Goal: Task Accomplishment & Management: Manage account settings

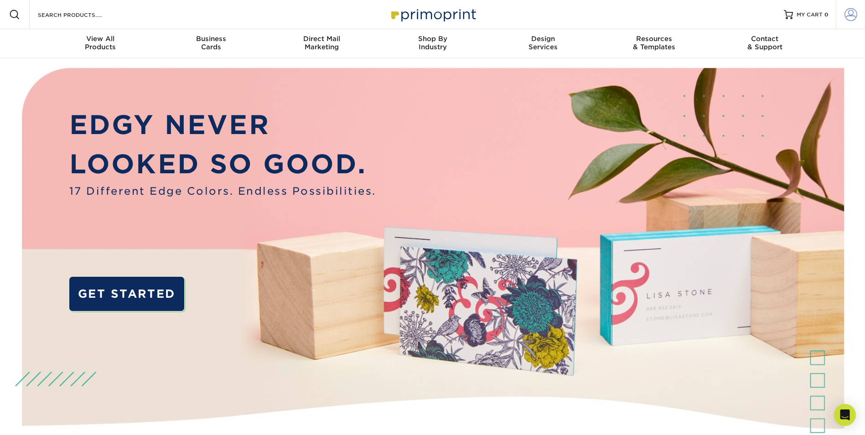
click at [849, 12] on span at bounding box center [850, 14] width 13 height 13
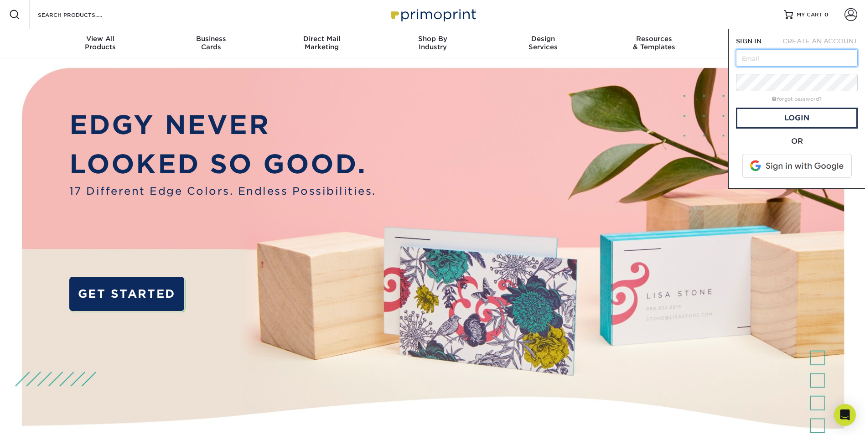
click at [750, 62] on input "text" at bounding box center [797, 57] width 122 height 17
type input "briana.richards@nafsa.org"
click at [793, 112] on link "Login" at bounding box center [797, 118] width 122 height 21
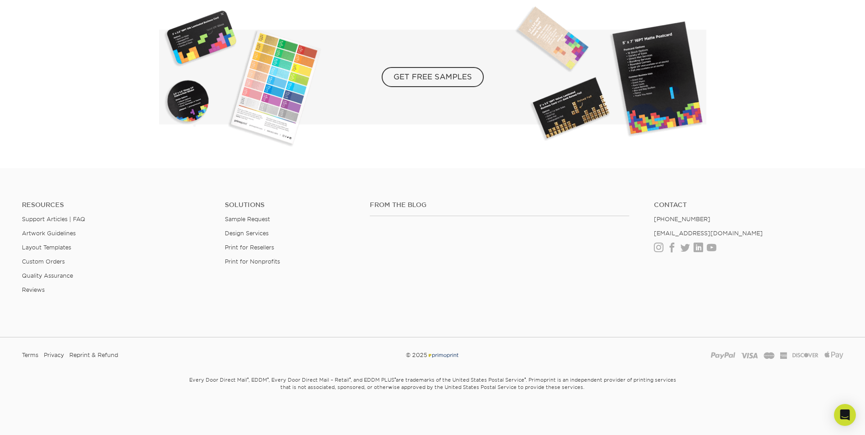
scroll to position [1437, 0]
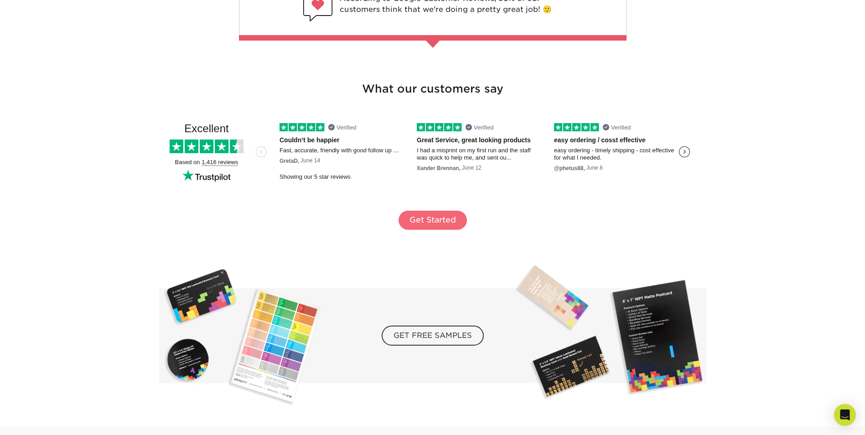
click at [428, 218] on link "Get Started" at bounding box center [432, 220] width 68 height 19
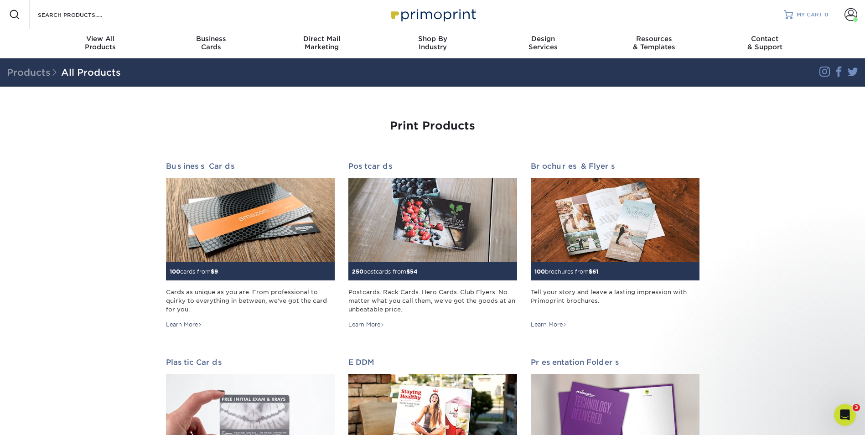
click at [812, 13] on span "MY CART" at bounding box center [809, 15] width 26 height 8
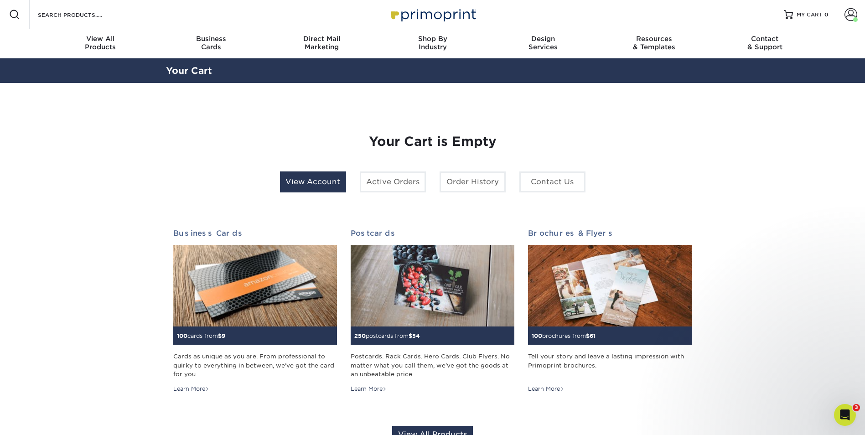
click at [313, 181] on link "View Account" at bounding box center [313, 181] width 66 height 21
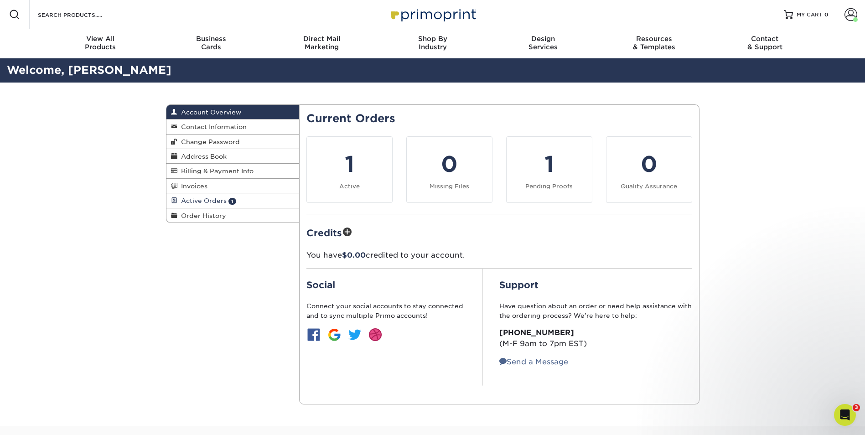
click at [204, 200] on span "Active Orders" at bounding box center [201, 200] width 49 height 7
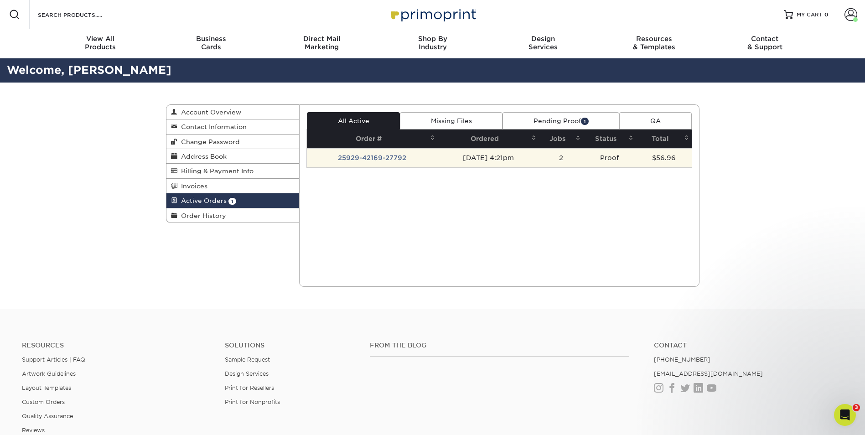
click at [337, 155] on td "25929-42169-27792" at bounding box center [372, 157] width 131 height 19
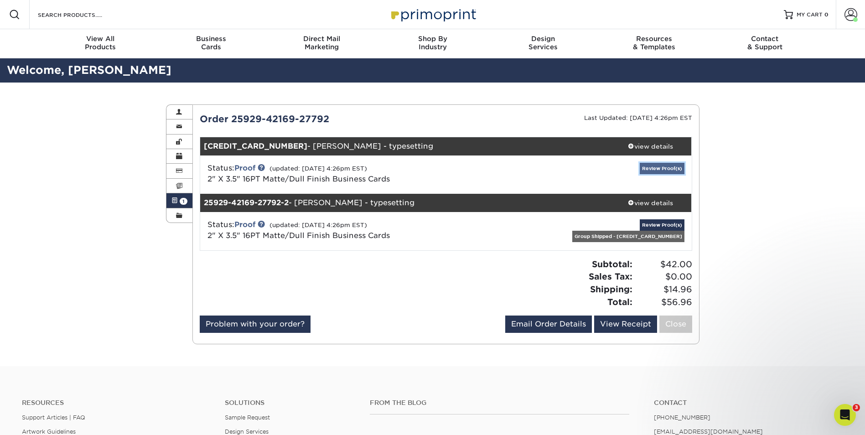
click at [658, 165] on link "Review Proof(s)" at bounding box center [661, 168] width 45 height 11
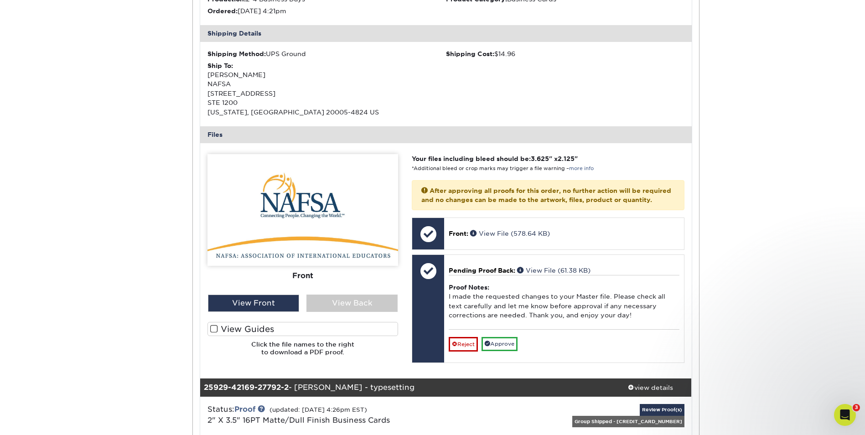
scroll to position [259, 0]
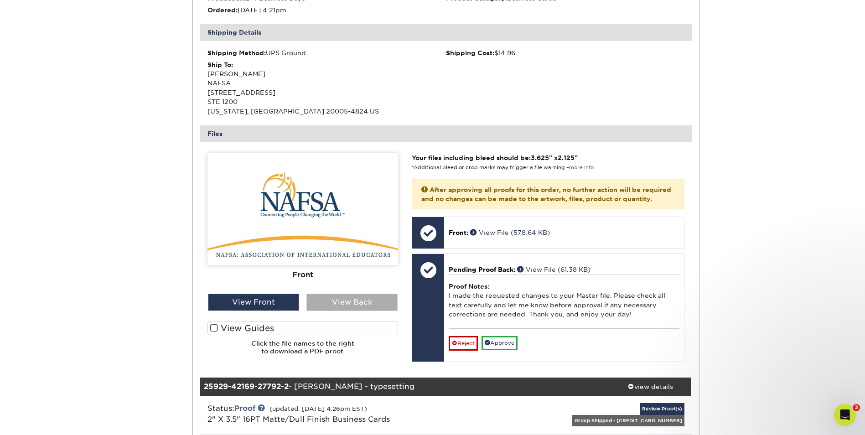
click at [319, 301] on div "View Back" at bounding box center [351, 301] width 91 height 17
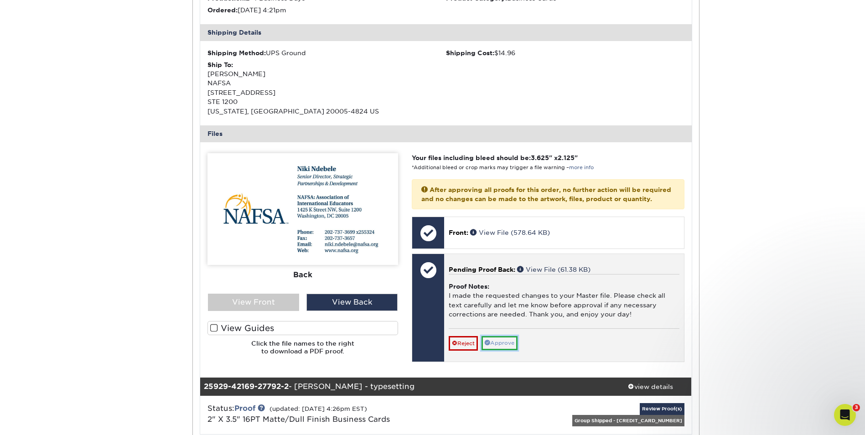
click at [492, 350] on link "Approve" at bounding box center [499, 343] width 36 height 14
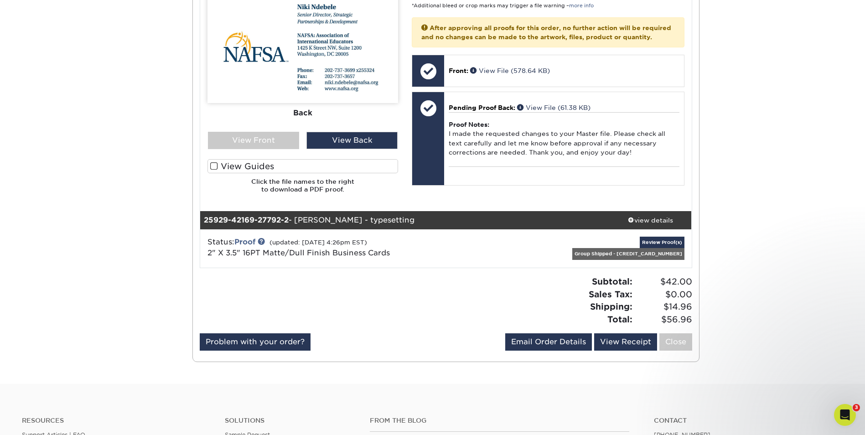
scroll to position [429, 0]
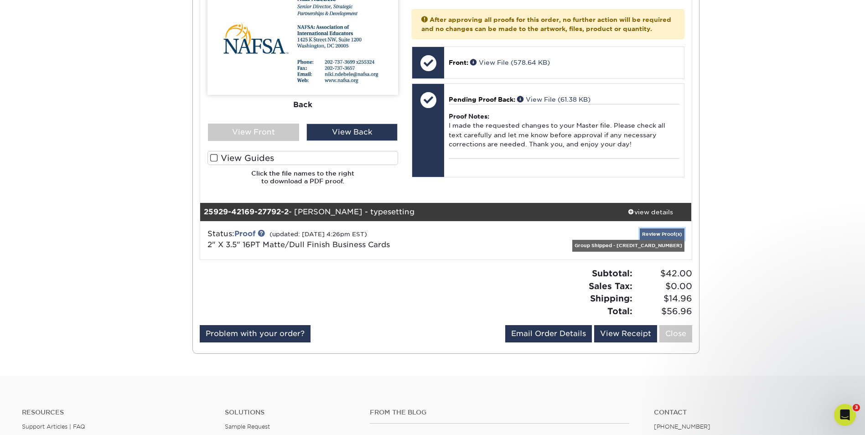
click at [639, 235] on link "Review Proof(s)" at bounding box center [661, 233] width 45 height 11
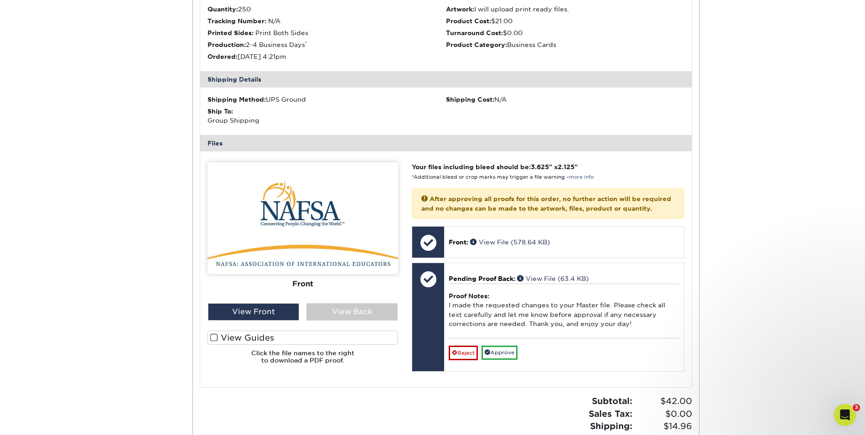
scroll to position [713, 0]
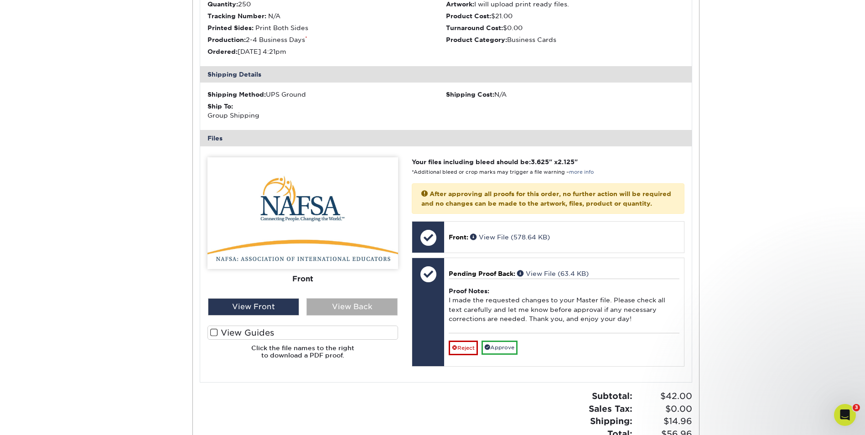
click at [332, 308] on div "View Back" at bounding box center [351, 306] width 91 height 17
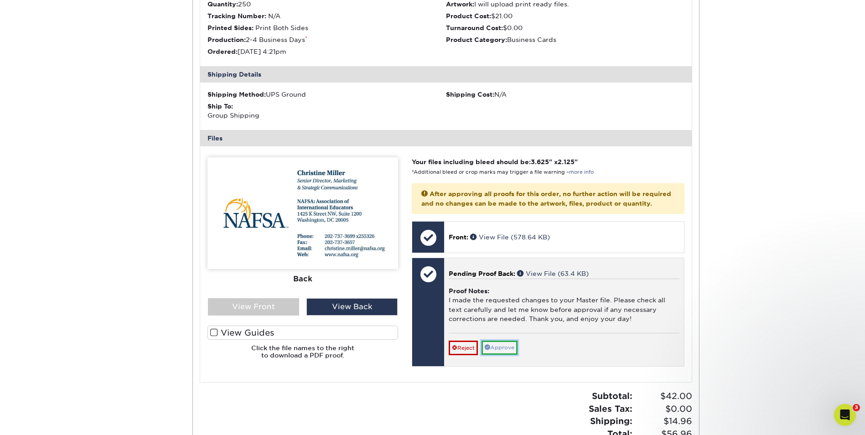
click at [503, 355] on link "Approve" at bounding box center [499, 347] width 36 height 14
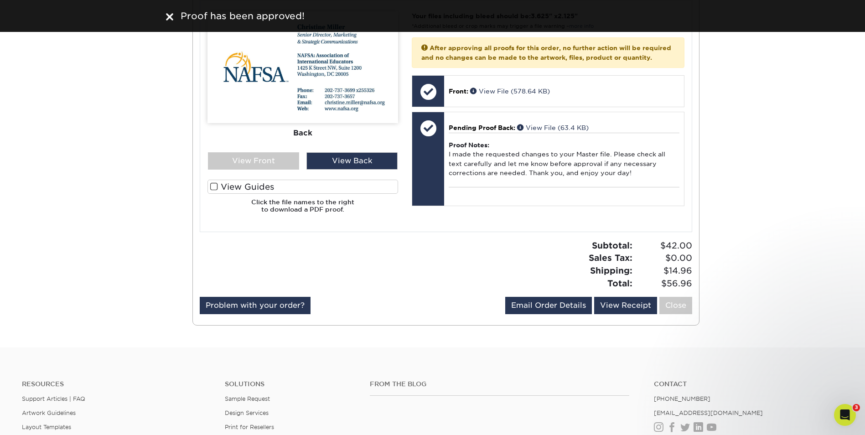
scroll to position [894, 0]
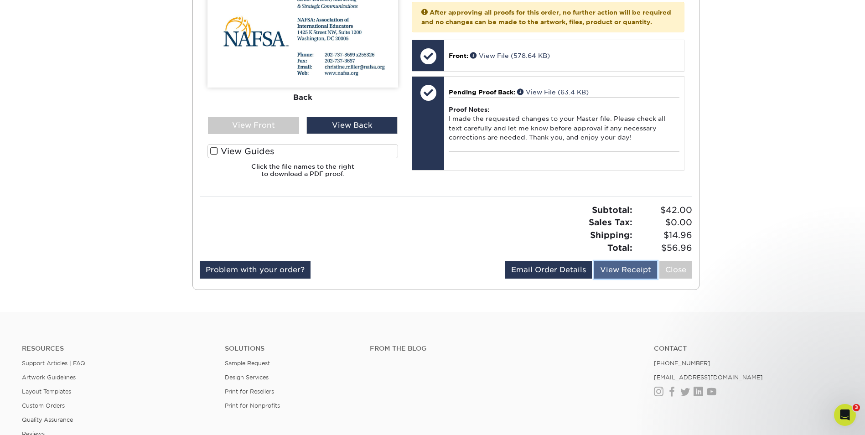
click at [618, 268] on link "View Receipt" at bounding box center [625, 269] width 63 height 17
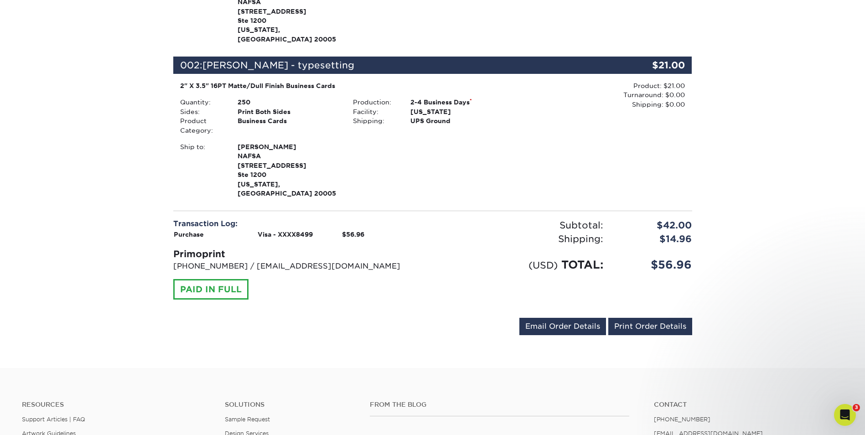
scroll to position [247, 0]
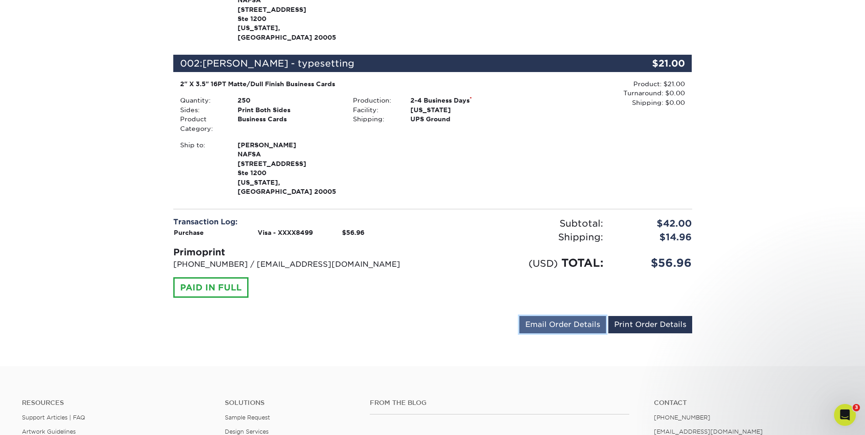
click at [571, 316] on link "Email Order Details" at bounding box center [562, 324] width 87 height 17
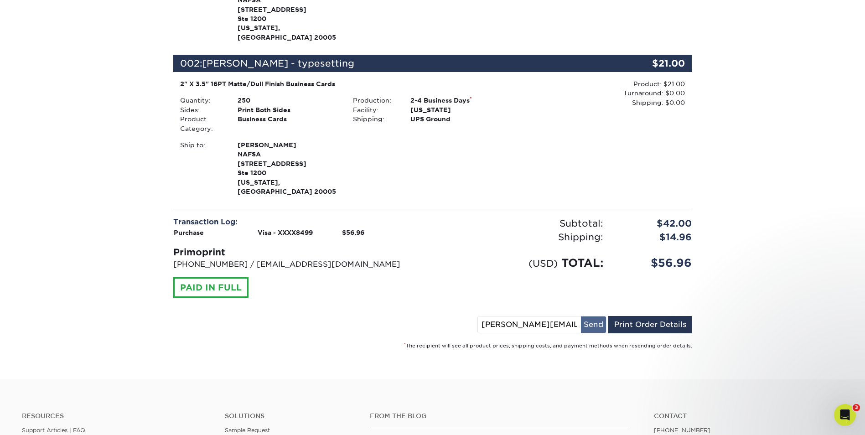
click at [602, 316] on button "Send" at bounding box center [593, 324] width 25 height 16
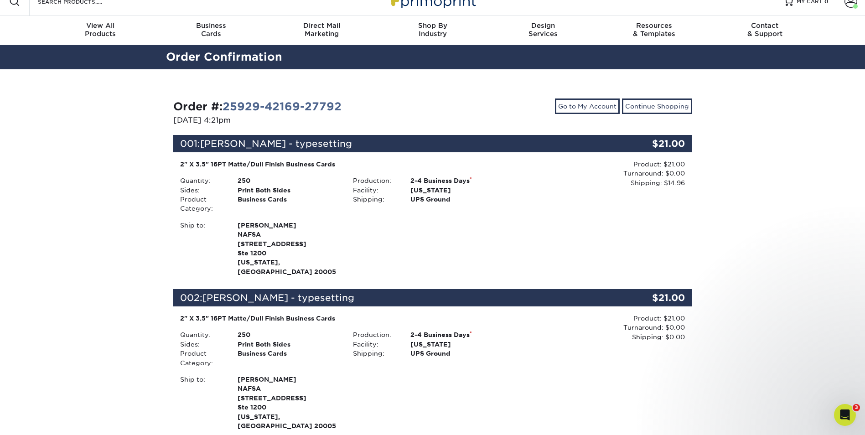
scroll to position [0, 0]
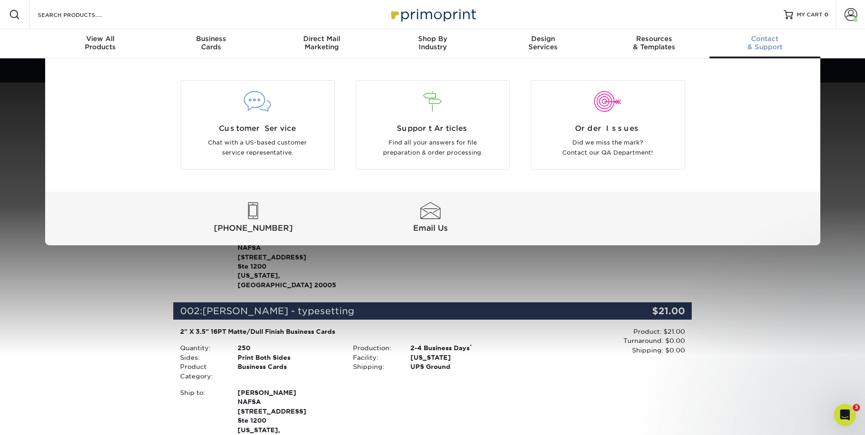
click at [854, 119] on div "Customer Service Chat with a US-based customer service representative. Support …" at bounding box center [432, 151] width 865 height 187
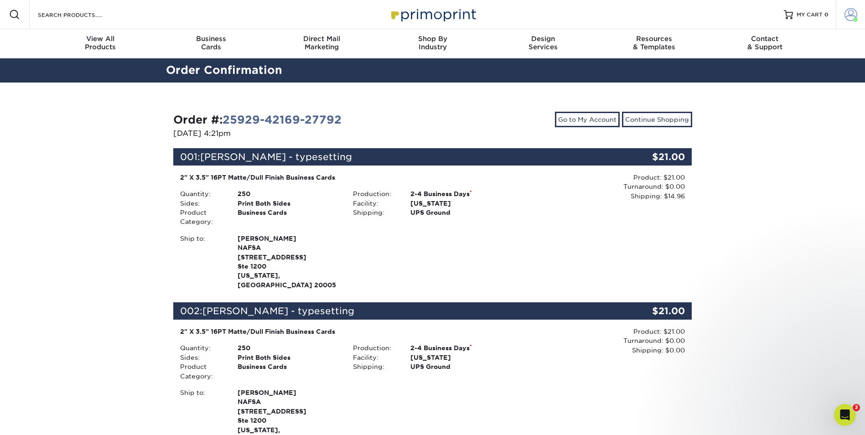
click at [850, 16] on span at bounding box center [850, 14] width 13 height 13
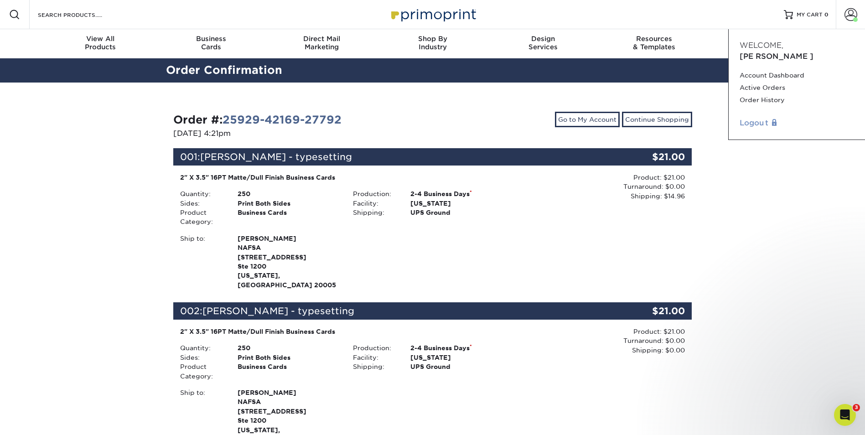
click at [757, 118] on link "Logout" at bounding box center [796, 123] width 114 height 11
